Goal: Task Accomplishment & Management: Manage account settings

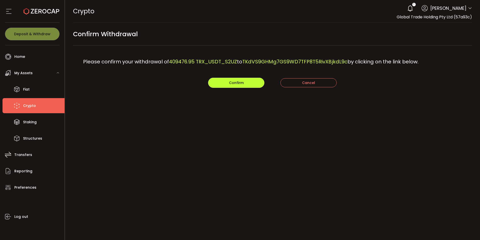
click at [230, 83] on span "Confirm" at bounding box center [236, 82] width 15 height 5
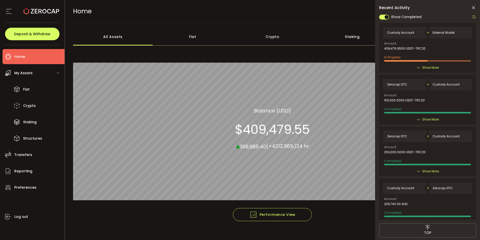
click at [475, 5] on icon at bounding box center [473, 7] width 5 height 5
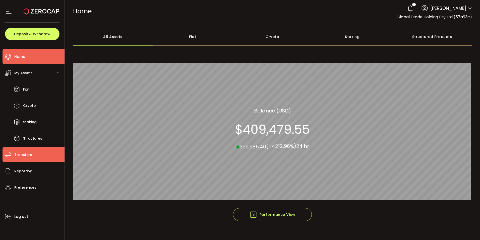
click at [24, 154] on span "Transfers" at bounding box center [23, 154] width 18 height 7
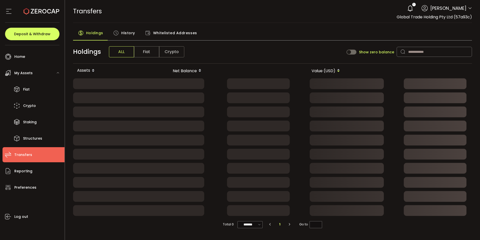
click at [125, 30] on span "History" at bounding box center [128, 33] width 14 height 10
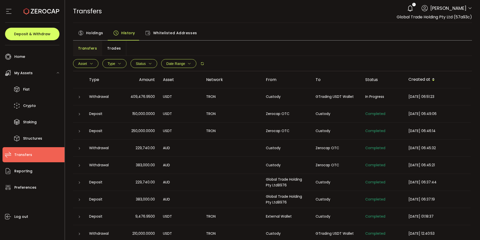
click at [78, 97] on icon at bounding box center [79, 96] width 3 height 3
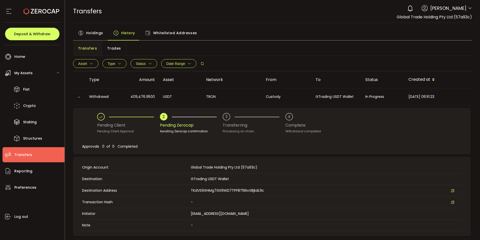
click at [459, 11] on span "[PERSON_NAME]" at bounding box center [448, 8] width 36 height 7
click at [468, 8] on icon at bounding box center [470, 8] width 4 height 4
click at [469, 9] on icon at bounding box center [470, 8] width 4 height 4
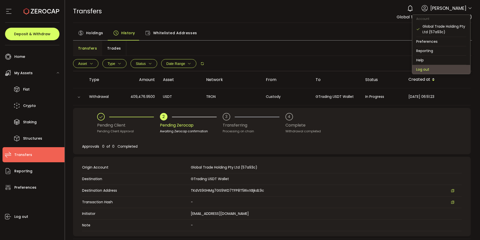
click at [421, 65] on li "Log out" at bounding box center [441, 69] width 58 height 9
